Goal: Information Seeking & Learning: Stay updated

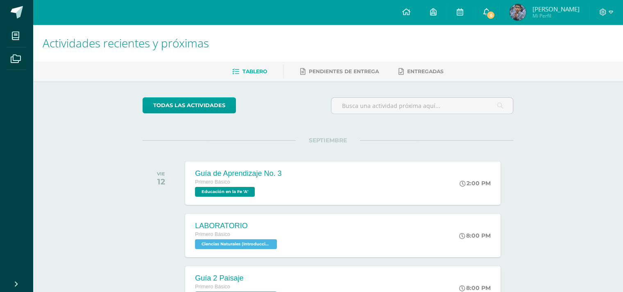
click at [495, 12] on span "6" at bounding box center [490, 15] width 9 height 9
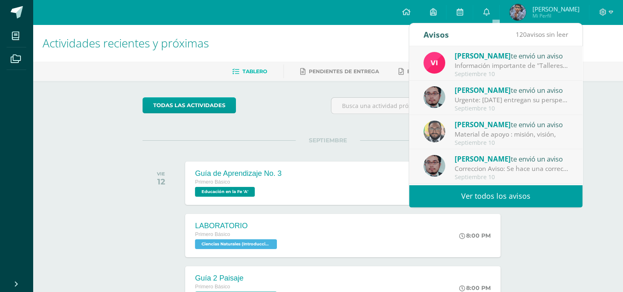
click at [475, 198] on link "Ver todos los avisos" at bounding box center [495, 196] width 173 height 23
click at [470, 136] on div "Material de apoyo : misión, visión," at bounding box center [512, 134] width 114 height 9
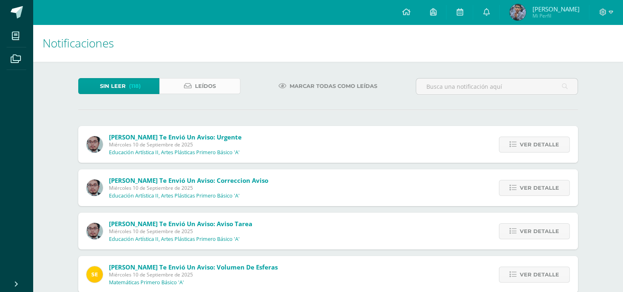
click at [204, 82] on span "Leídos" at bounding box center [205, 86] width 21 height 15
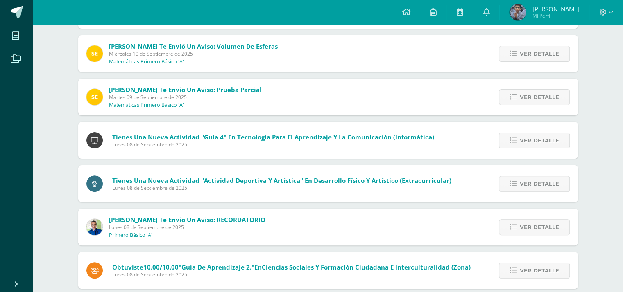
scroll to position [305, 0]
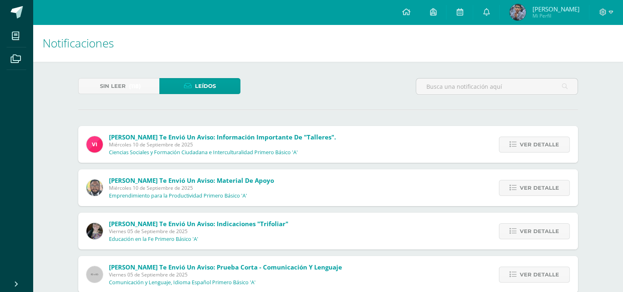
click at [195, 86] on span "Leídos" at bounding box center [205, 86] width 21 height 15
click at [536, 190] on span "Ver detalle" at bounding box center [539, 188] width 39 height 15
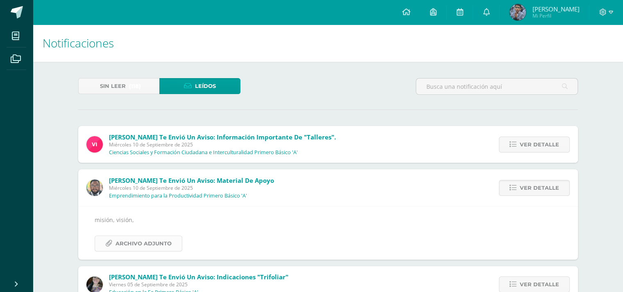
click at [145, 239] on span "Archivo Adjunto" at bounding box center [143, 243] width 56 height 15
